Goal: Task Accomplishment & Management: Use online tool/utility

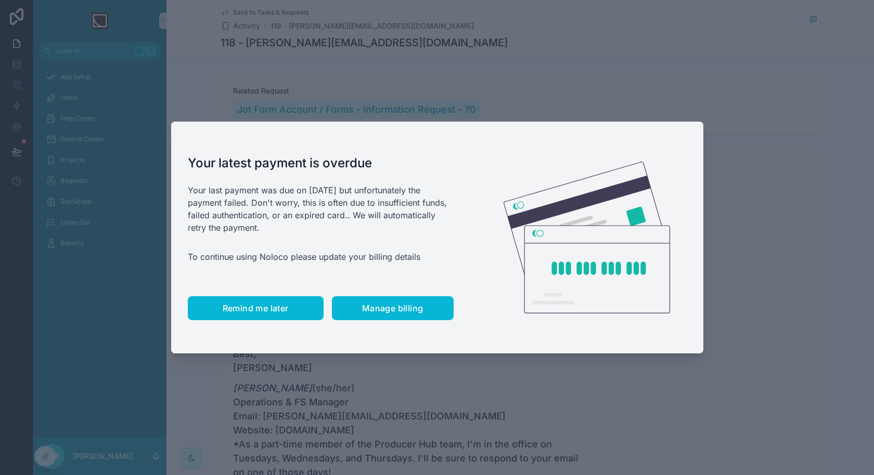
click at [259, 316] on button "Remind me later" at bounding box center [256, 308] width 136 height 24
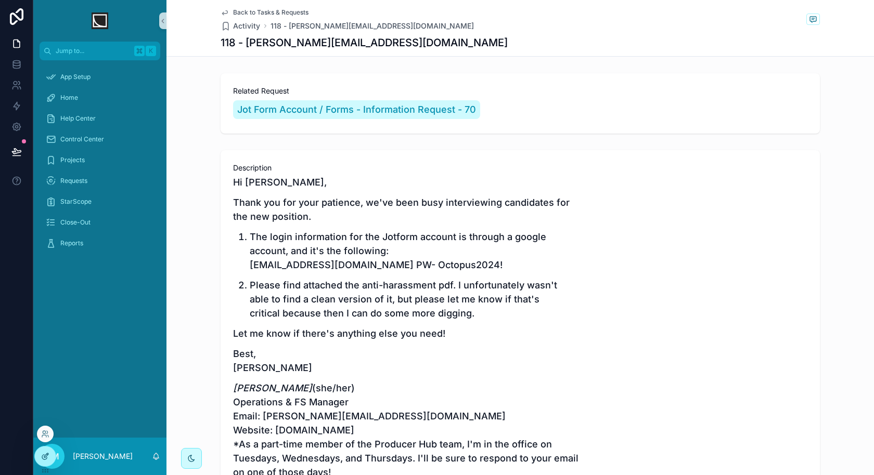
click at [49, 456] on icon at bounding box center [45, 456] width 8 height 8
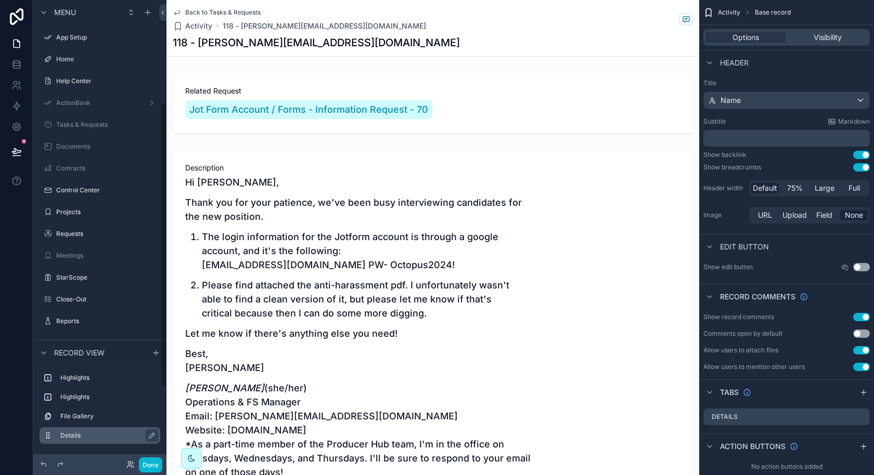
scroll to position [167, 0]
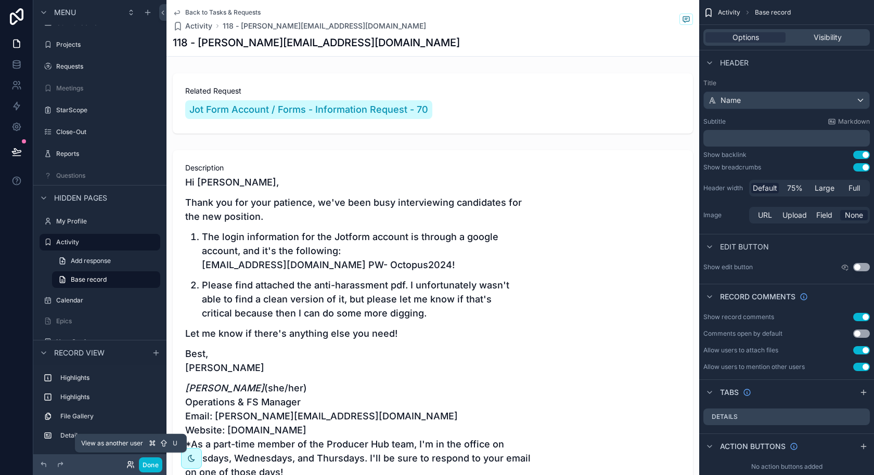
click at [127, 462] on icon at bounding box center [130, 465] width 8 height 8
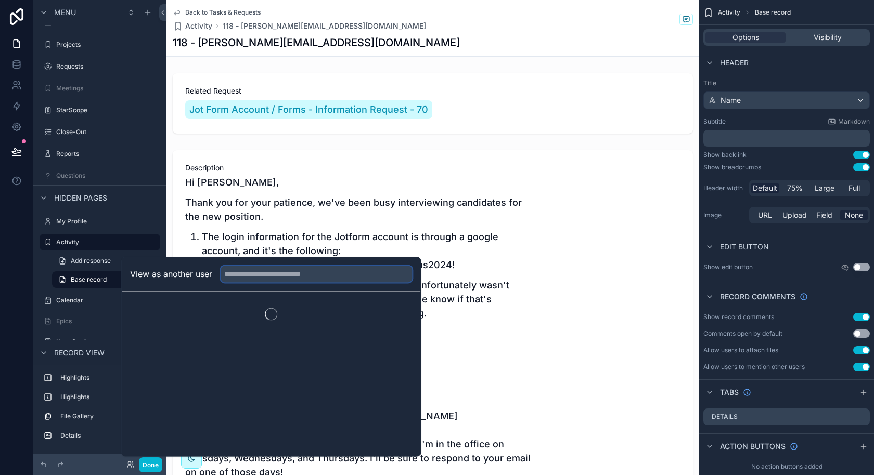
click at [290, 277] on input "text" at bounding box center [315, 274] width 191 height 17
type input "****"
click at [393, 312] on button "Select" at bounding box center [398, 312] width 27 height 15
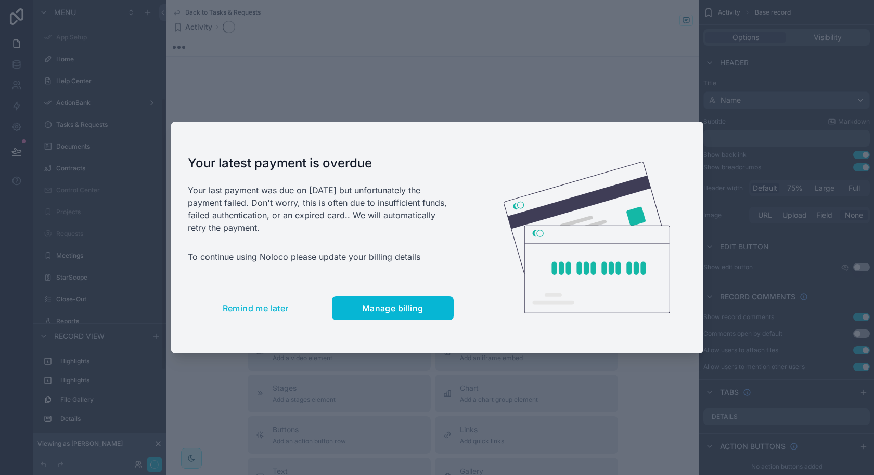
scroll to position [167, 0]
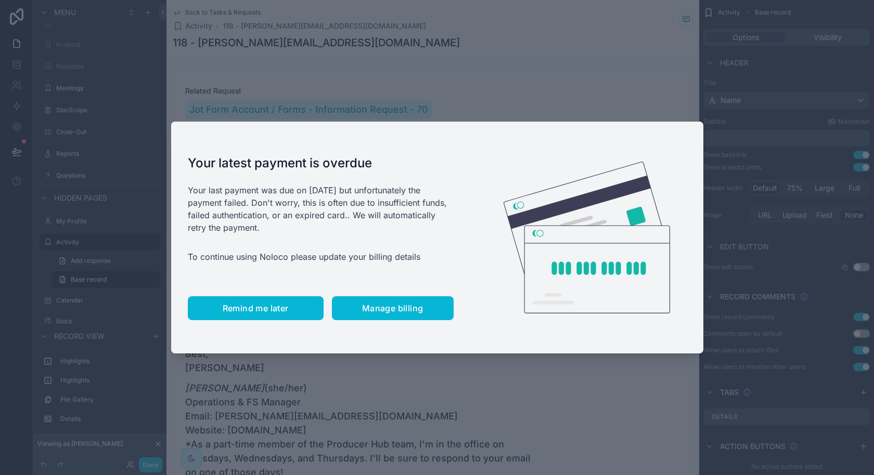
click at [292, 307] on button "Remind me later" at bounding box center [256, 308] width 136 height 24
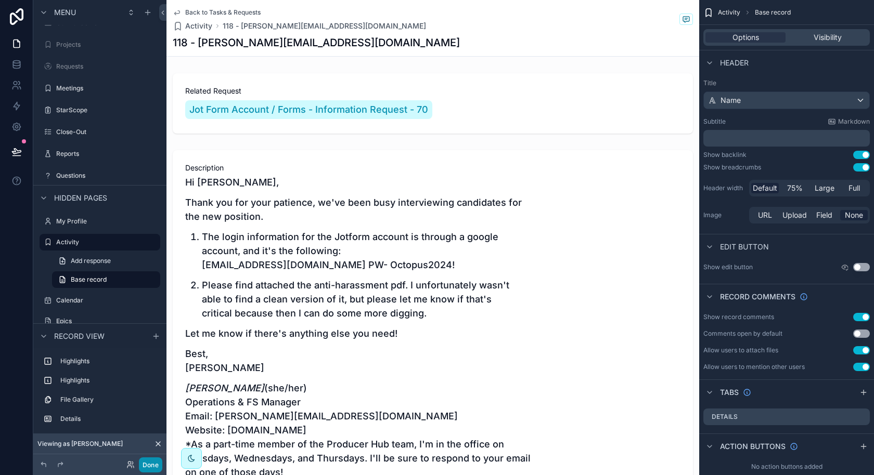
click at [157, 466] on button "Done" at bounding box center [150, 465] width 23 height 15
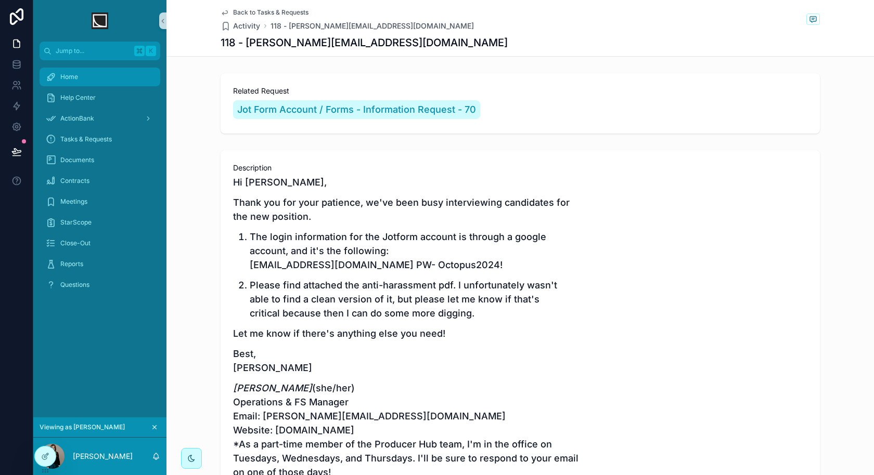
click at [126, 80] on div "Home" at bounding box center [100, 77] width 108 height 17
